Goal: Information Seeking & Learning: Learn about a topic

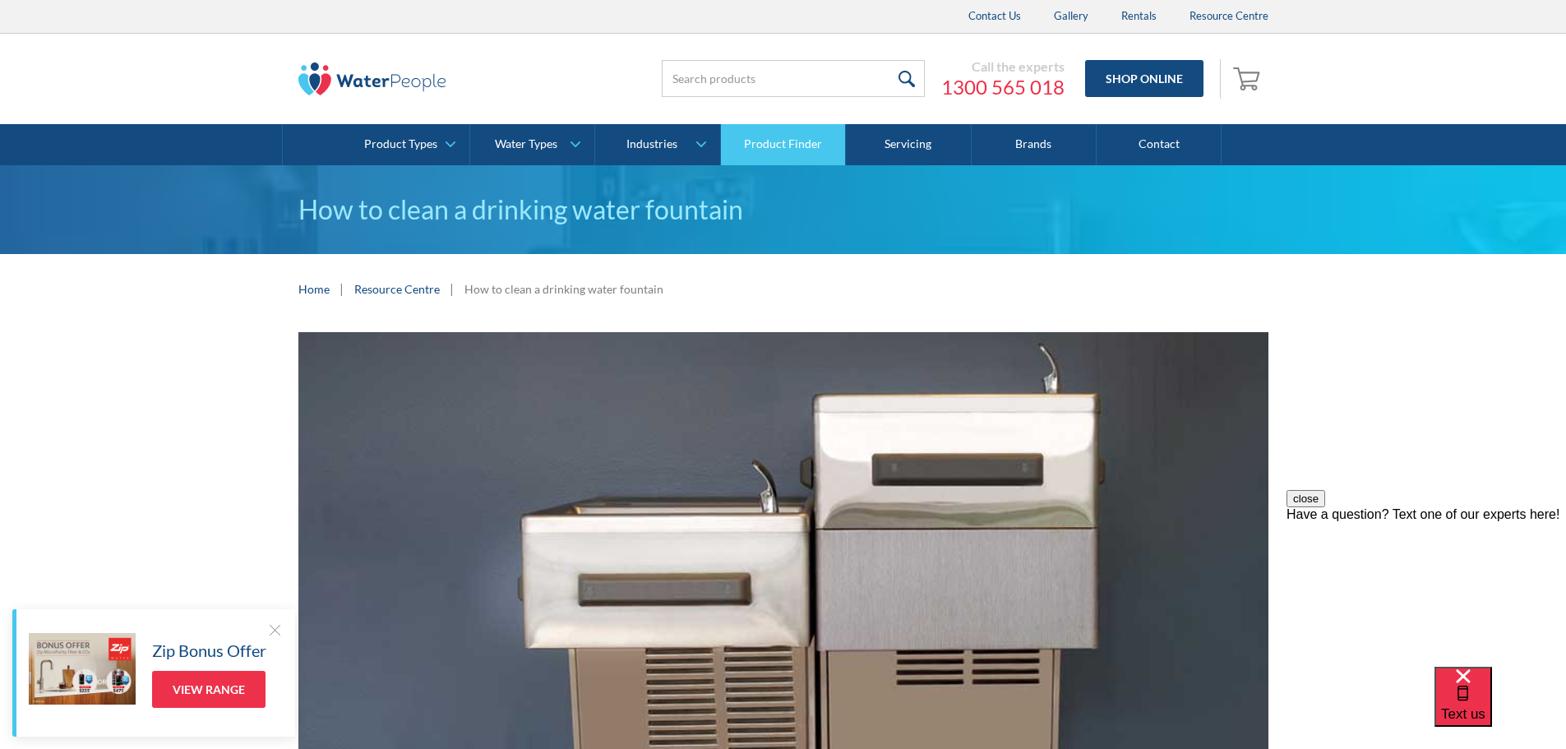
click at [768, 155] on link "Product Finder" at bounding box center [783, 144] width 125 height 41
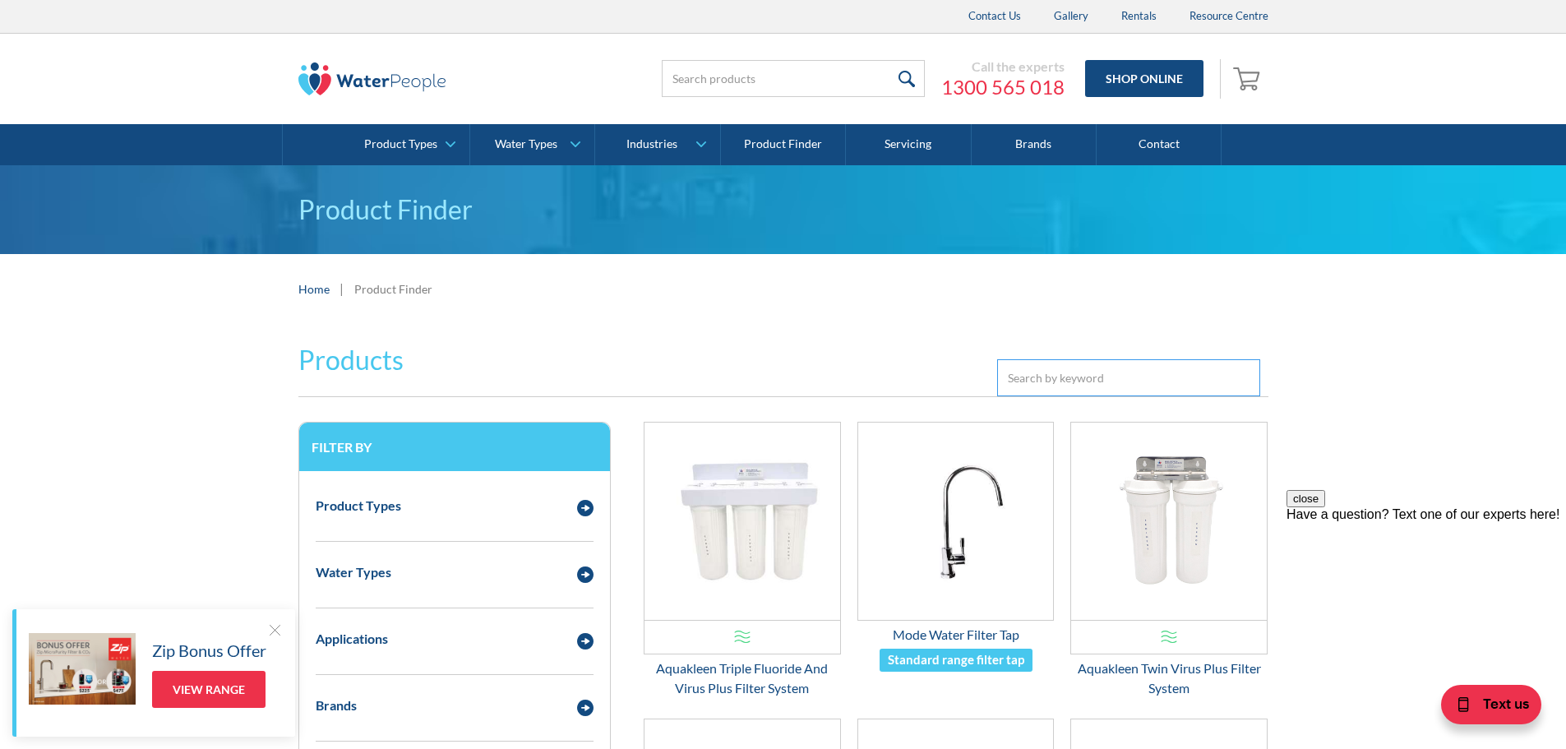
click at [1056, 387] on input "Email Form 3" at bounding box center [1128, 377] width 263 height 37
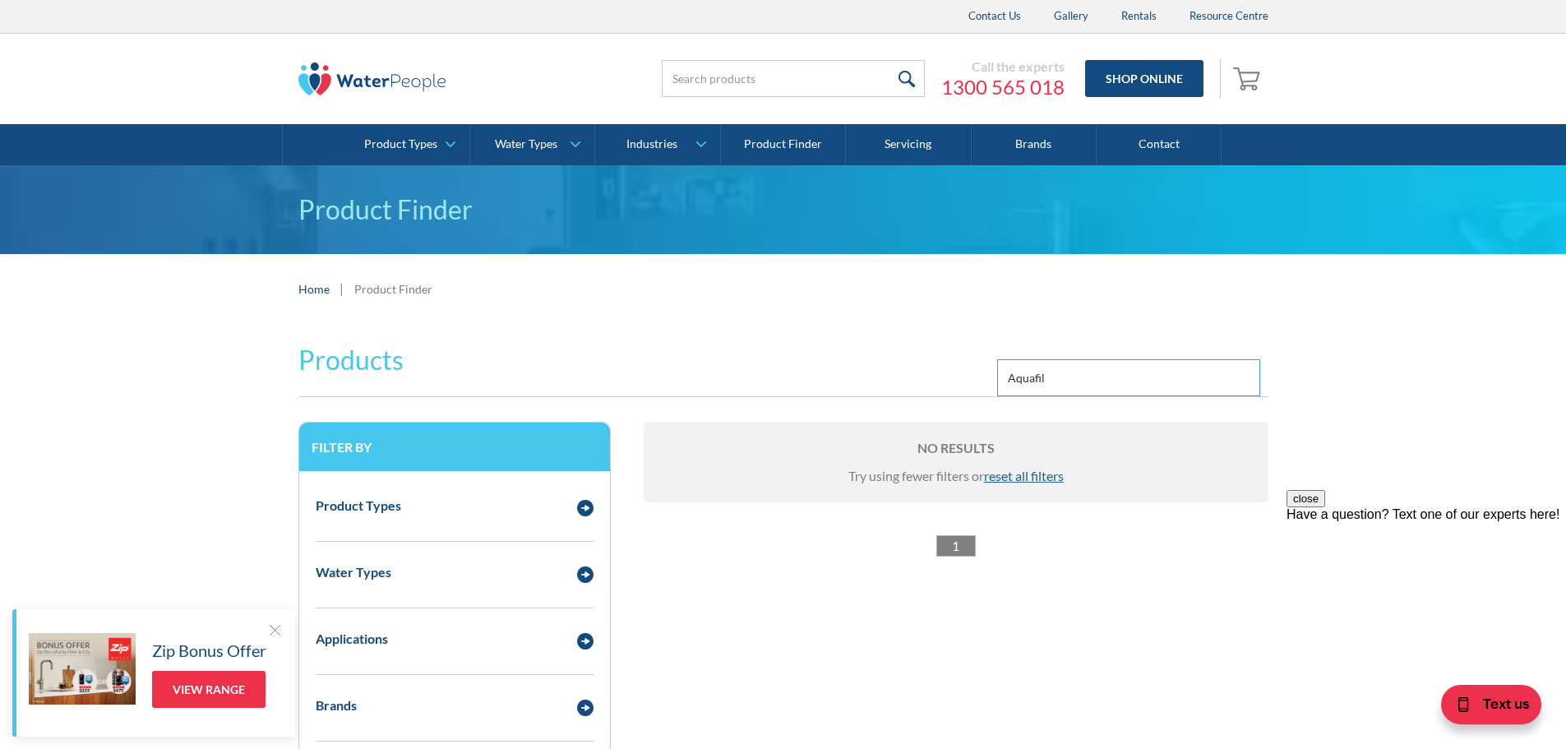
type input "Aquafil"
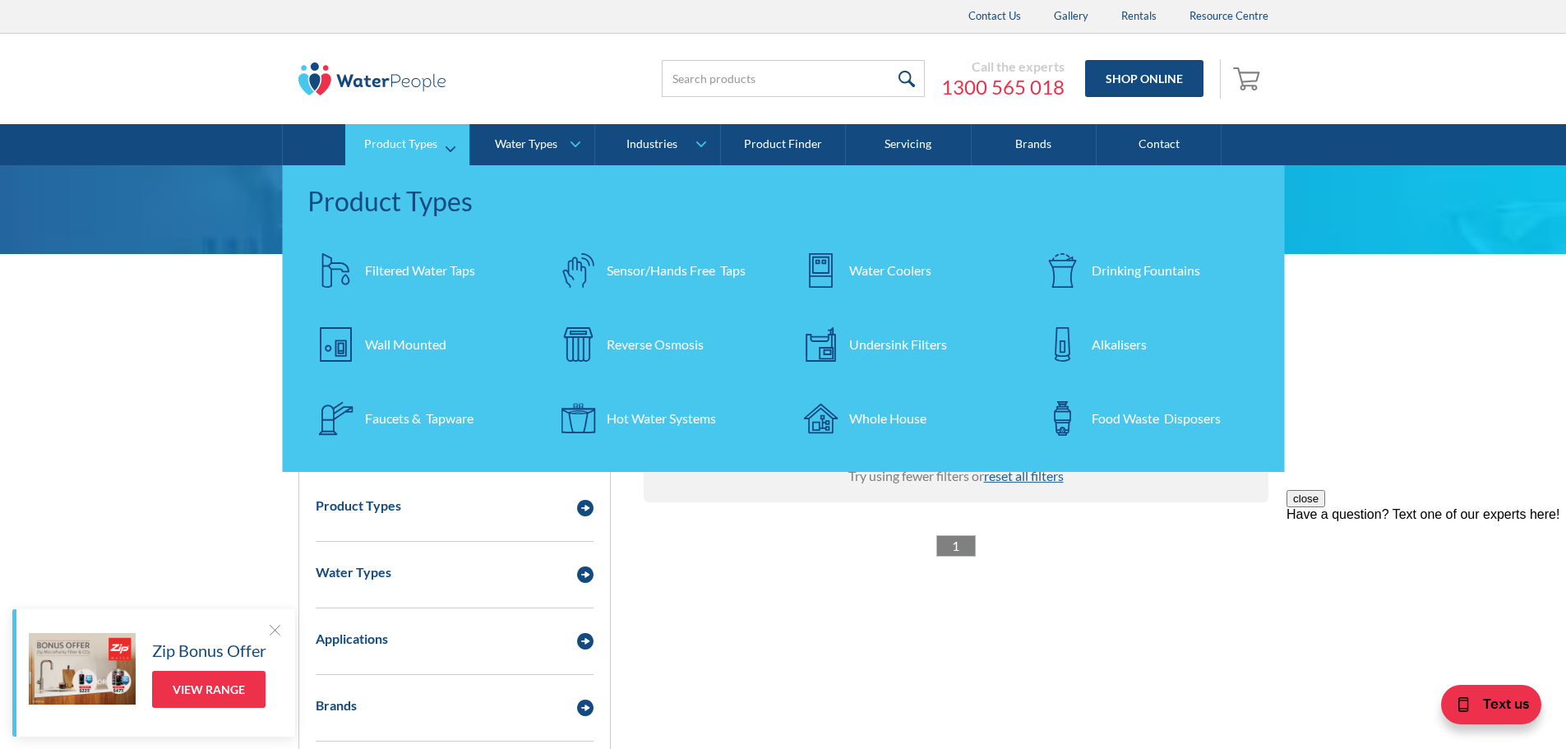
click at [677, 272] on div "Sensor/Hands Free Taps" at bounding box center [676, 271] width 139 height 20
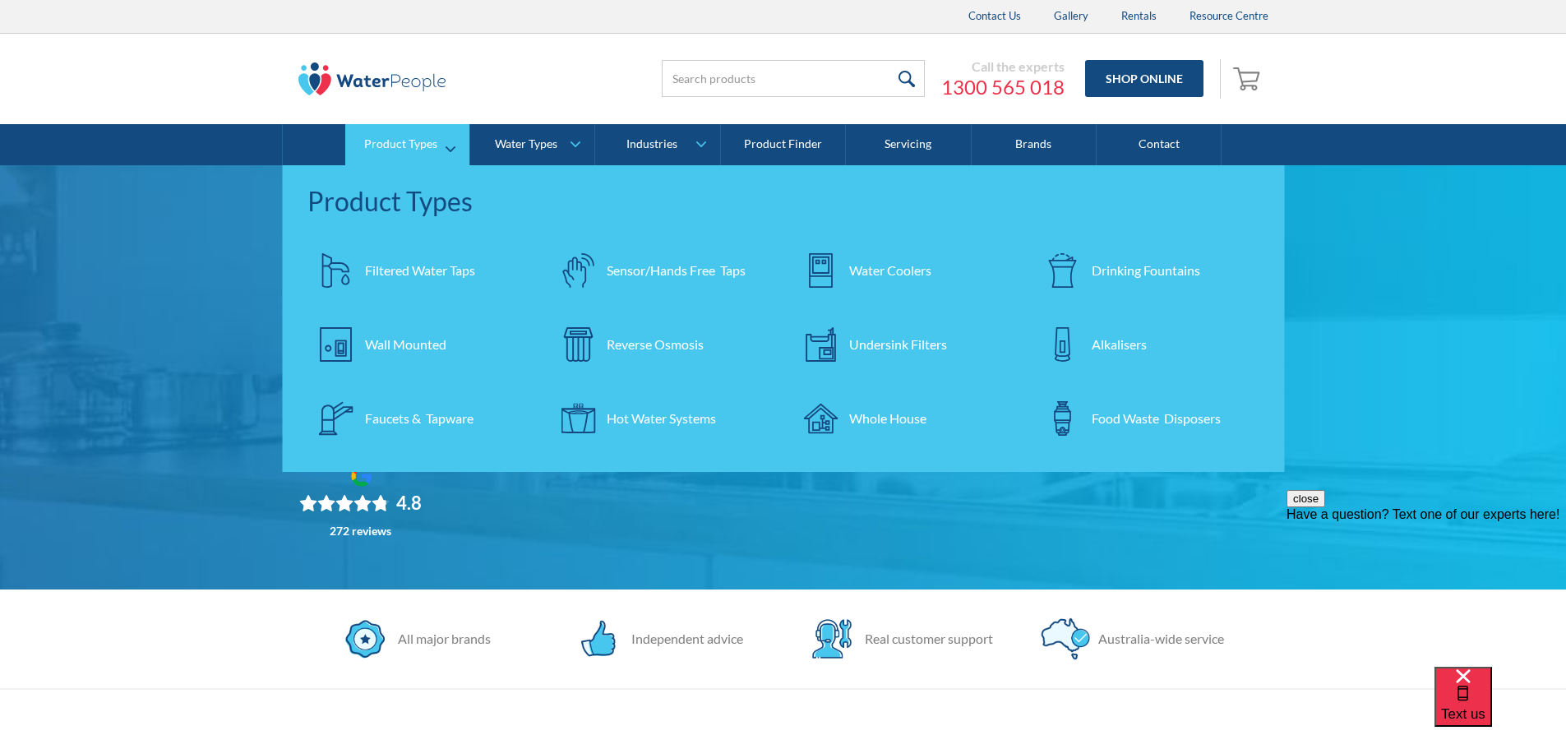
click at [875, 272] on div "Water Coolers" at bounding box center [890, 271] width 82 height 20
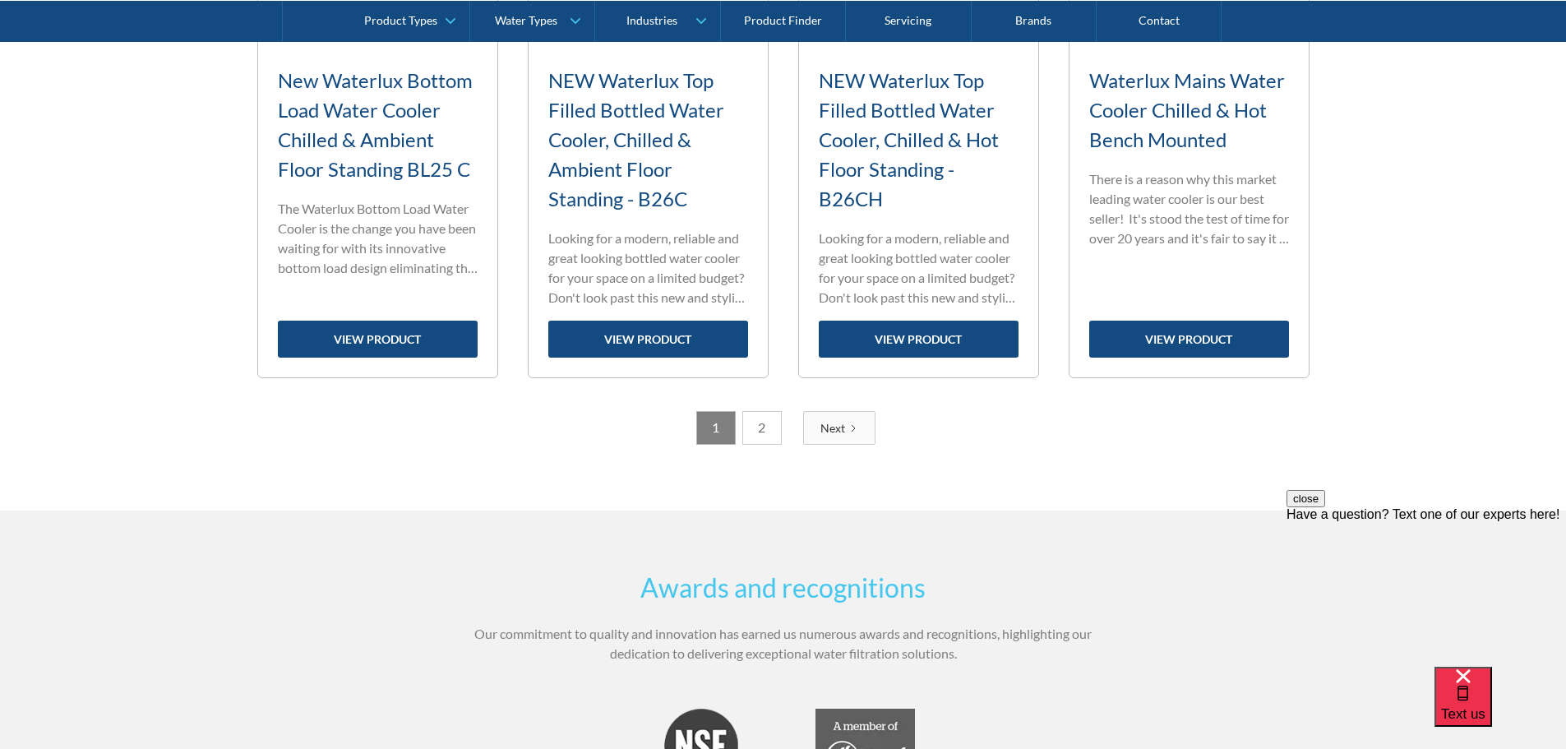
scroll to position [2877, 0]
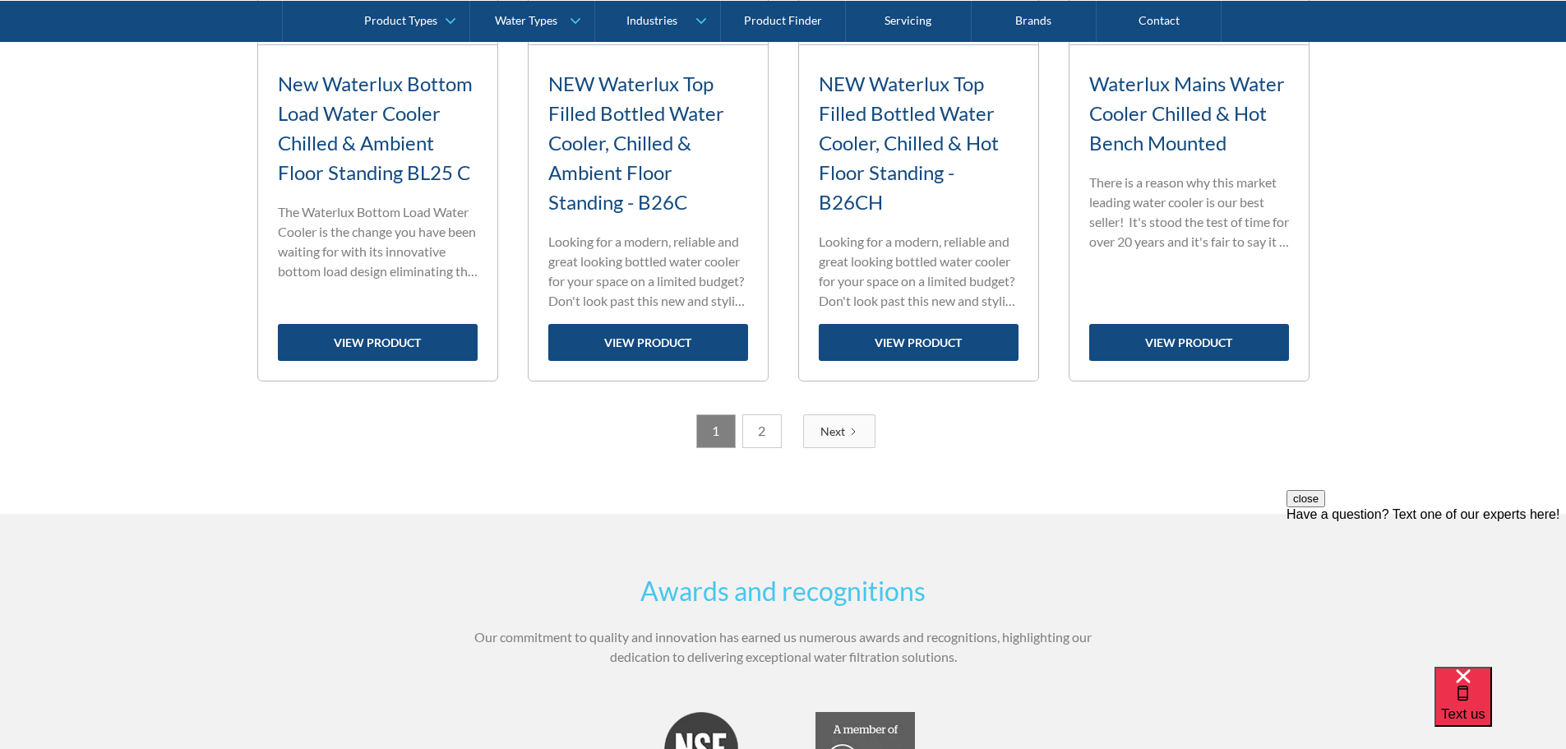
click at [761, 434] on link "2" at bounding box center [761, 431] width 39 height 34
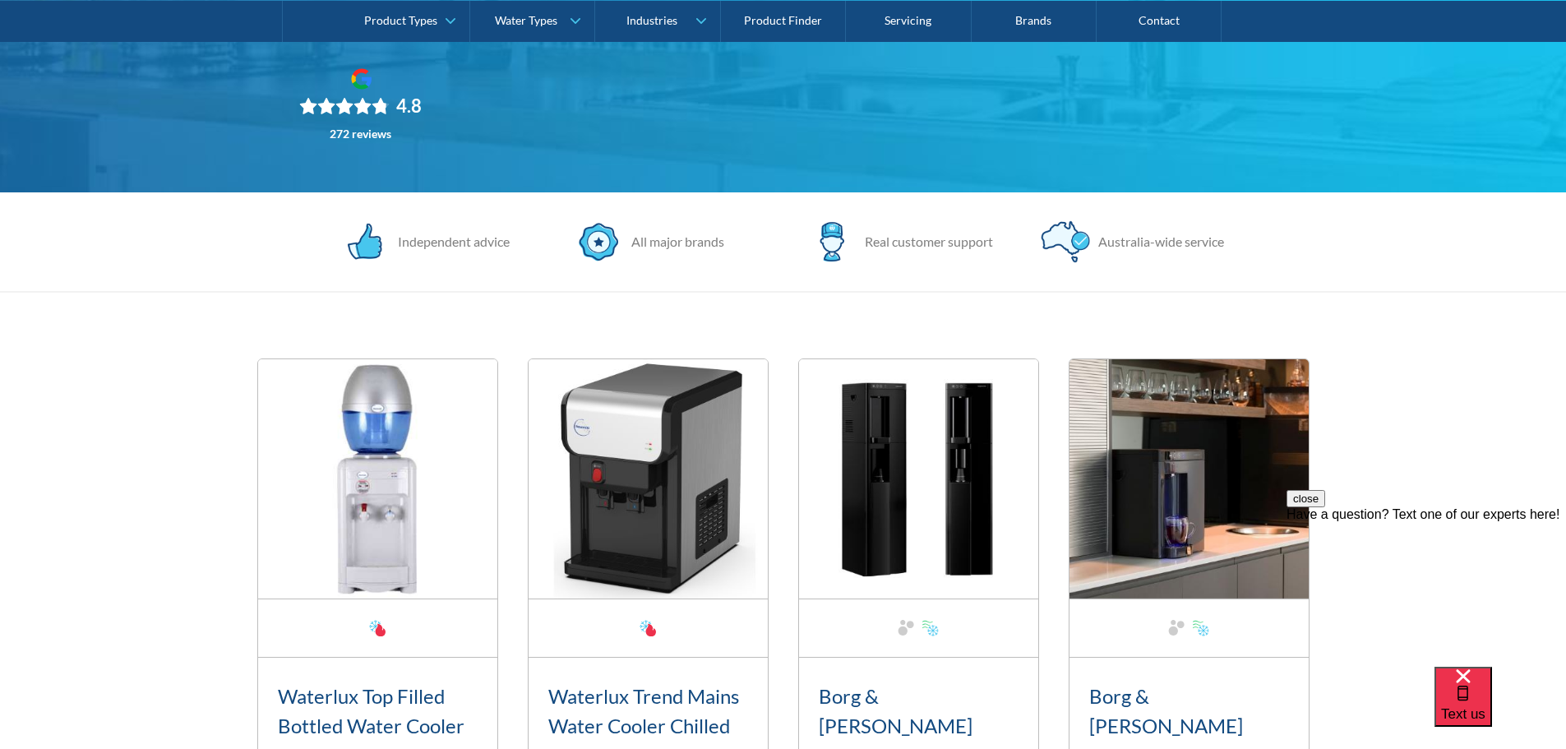
scroll to position [0, 0]
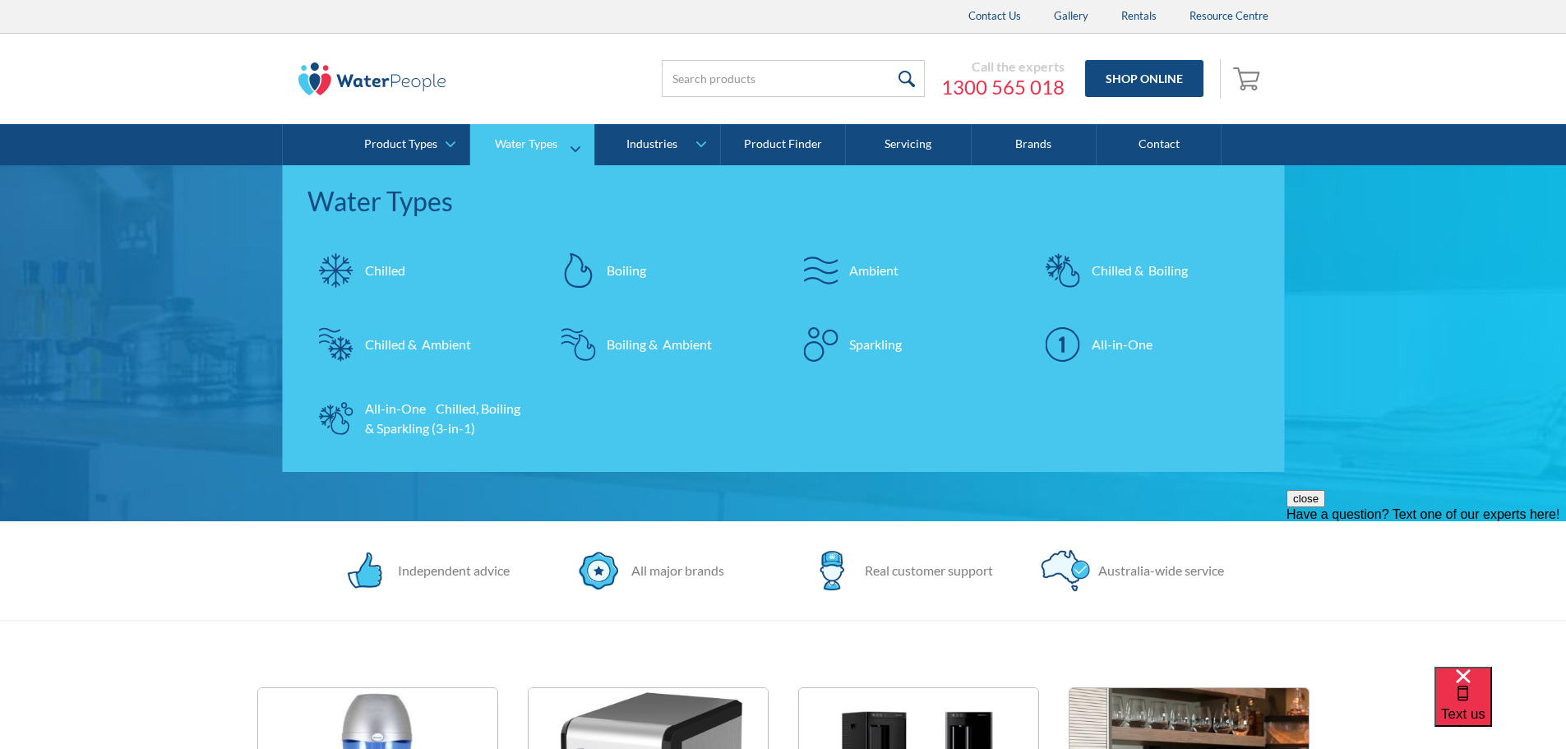
click at [385, 270] on div "Chilled" at bounding box center [385, 271] width 40 height 20
